Goal: Transaction & Acquisition: Purchase product/service

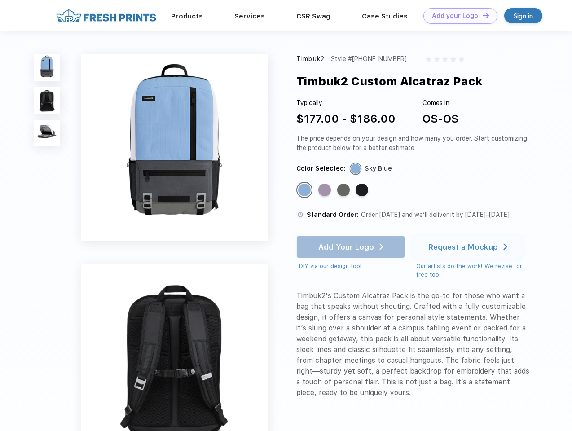
click at [457, 16] on link "Add your Logo Design Tool" at bounding box center [460, 16] width 74 height 16
click at [0, 0] on div "Design Tool" at bounding box center [0, 0] width 0 height 0
click at [482, 15] on link "Add your Logo Design Tool" at bounding box center [460, 16] width 74 height 16
click at [47, 67] on img at bounding box center [47, 67] width 26 height 26
click at [47, 101] on img at bounding box center [47, 100] width 26 height 26
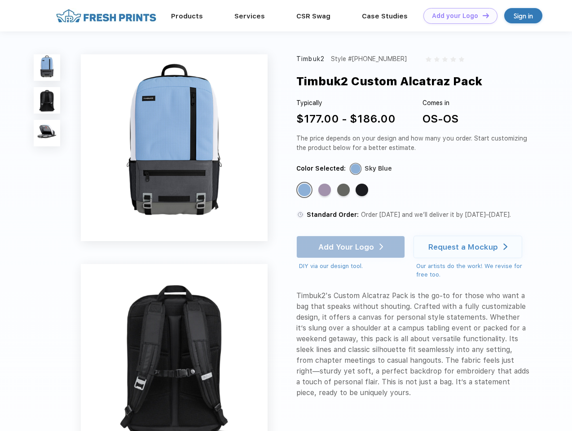
click at [47, 133] on img at bounding box center [47, 133] width 26 height 26
click at [305, 190] on div "Standard Color" at bounding box center [304, 190] width 13 height 13
click at [326, 190] on div "Standard Color" at bounding box center [324, 190] width 13 height 13
click at [344, 190] on div "Standard Color" at bounding box center [343, 190] width 13 height 13
click at [363, 190] on div "Standard Color" at bounding box center [362, 190] width 13 height 13
